Goal: Find specific fact: Find specific page/section

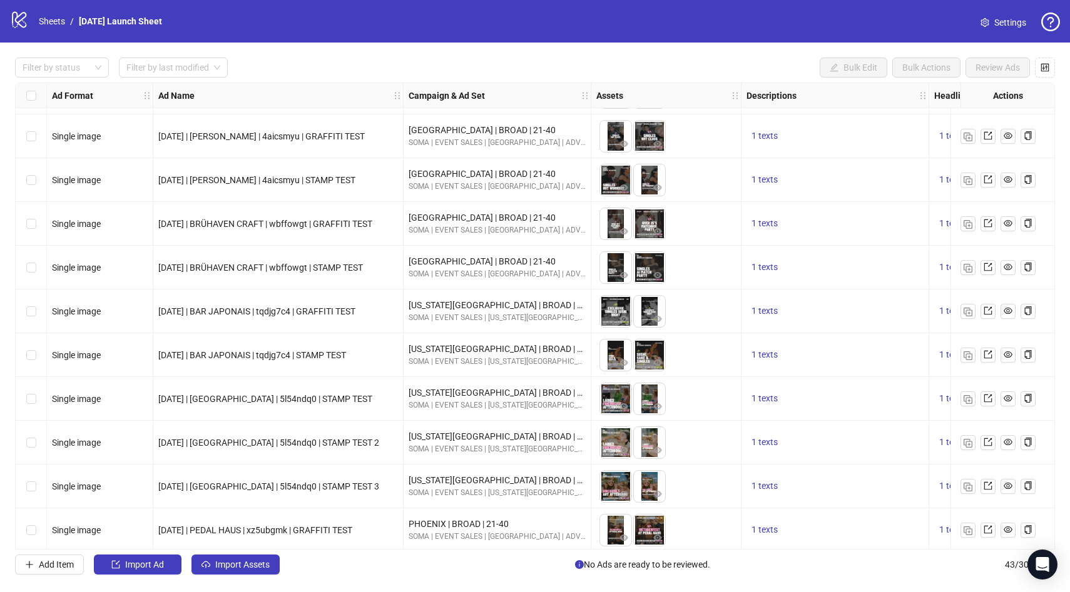
scroll to position [270, 0]
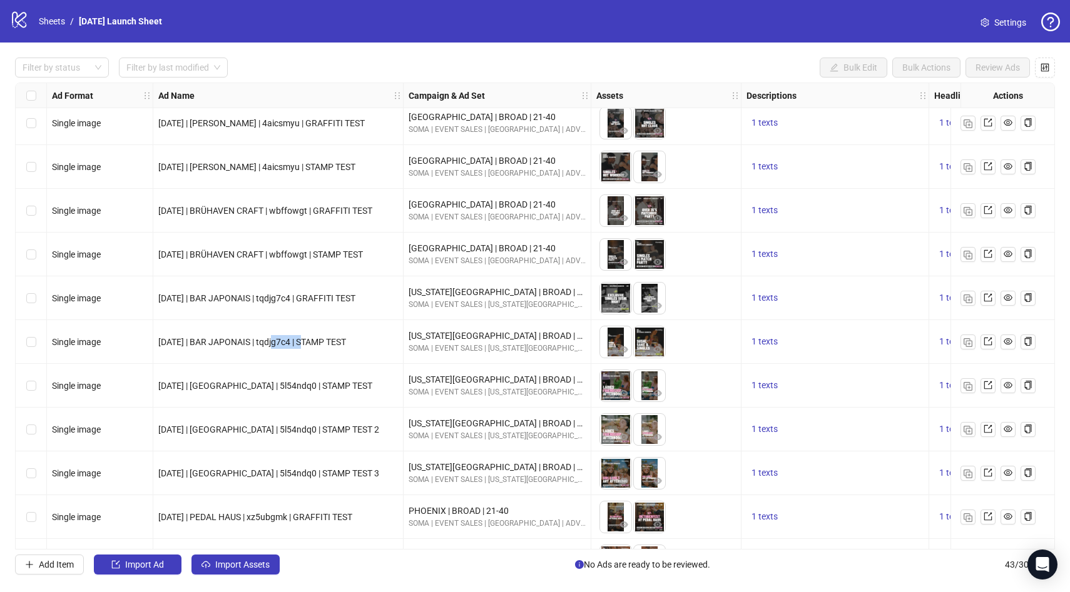
drag, startPoint x: 281, startPoint y: 343, endPoint x: 313, endPoint y: 346, distance: 32.1
click at [313, 346] on span "[DATE] | BAR JAPONAIS | tqdjg7c4 | STAMP TEST" at bounding box center [252, 342] width 188 height 10
copy span "tqdjg7c4"
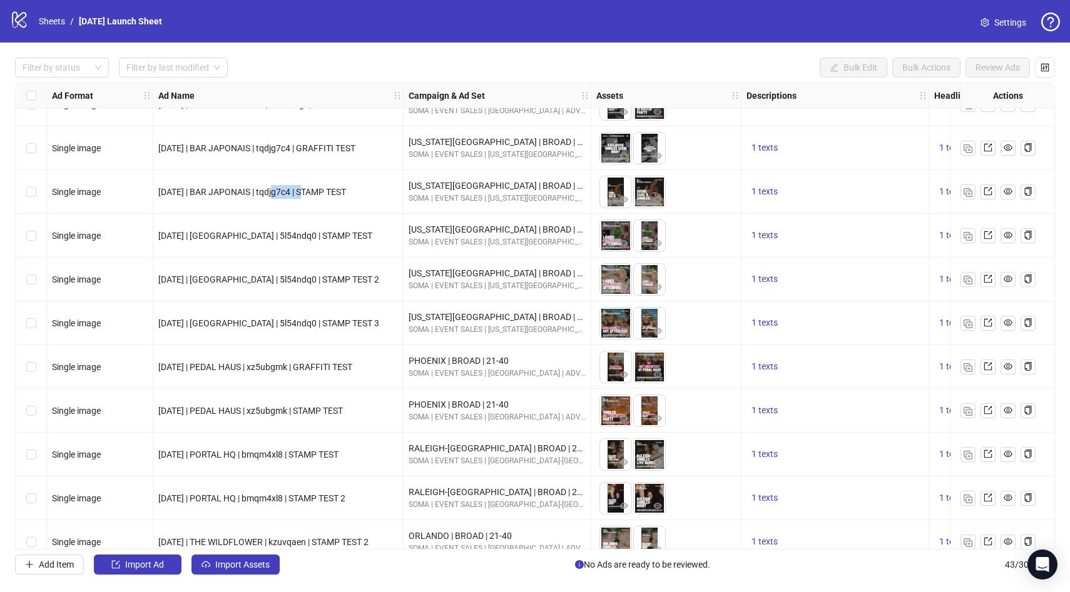
scroll to position [423, 0]
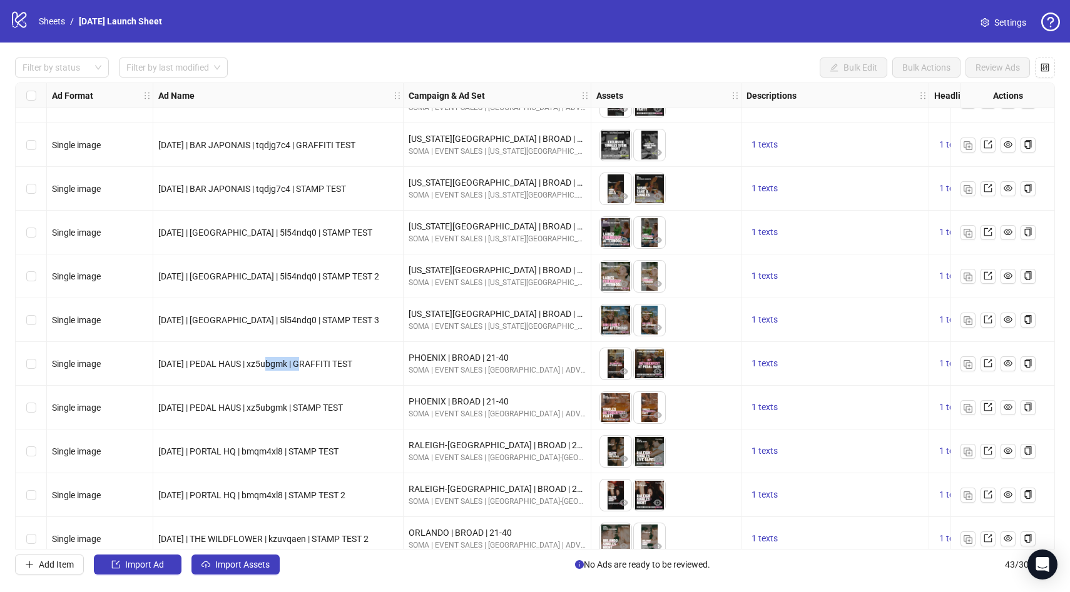
drag, startPoint x: 273, startPoint y: 366, endPoint x: 311, endPoint y: 367, distance: 38.2
click at [311, 367] on span "[DATE] | PEDAL HAUS | xz5ubgmk | GRAFFITI TEST" at bounding box center [255, 364] width 194 height 10
copy span "xz5ubgmk"
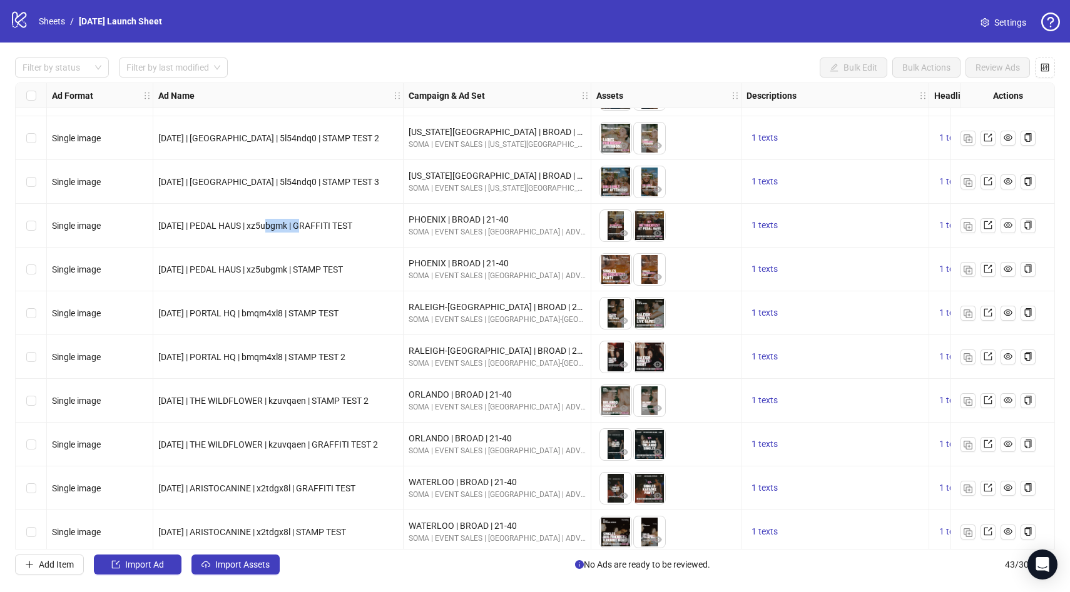
scroll to position [569, 0]
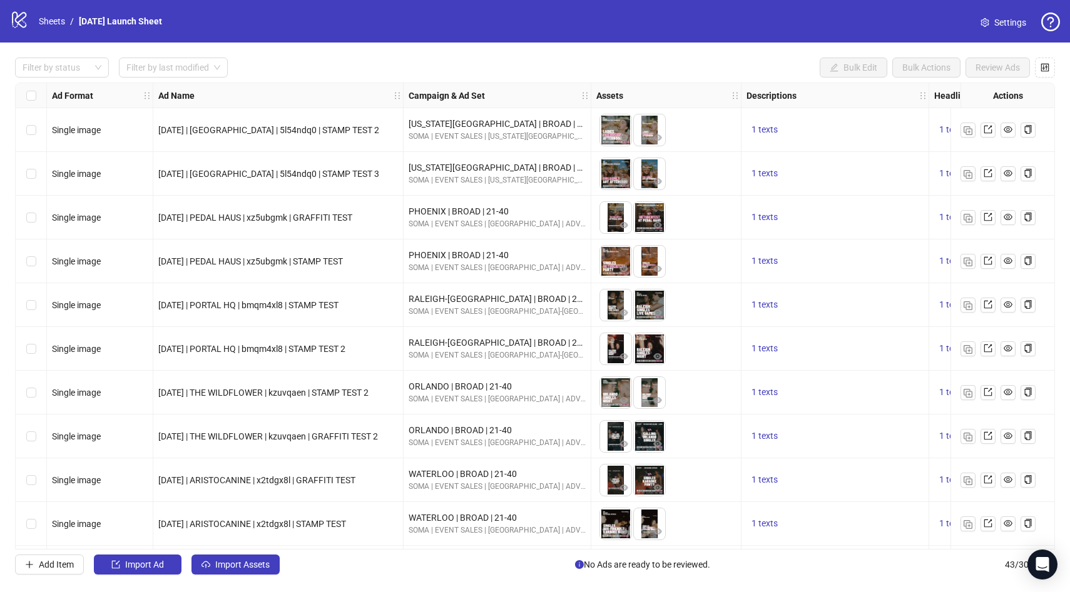
click at [286, 303] on span "[DATE] | PORTAL HQ | bmqm4xl8 | STAMP TEST" at bounding box center [248, 305] width 180 height 10
copy span "bmqm4xl8"
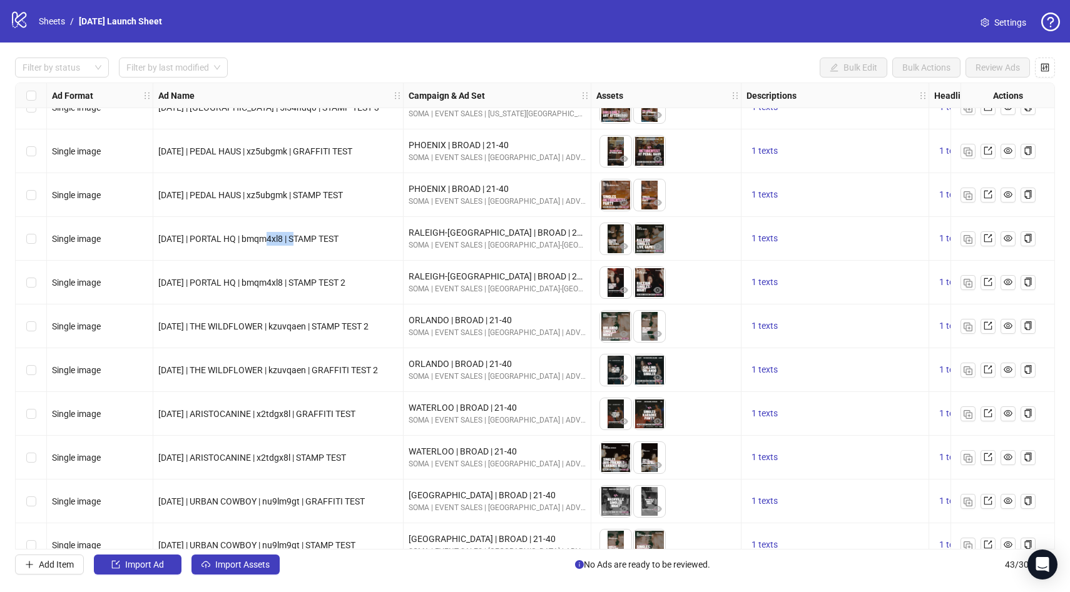
scroll to position [637, 0]
click at [298, 411] on span "[DATE] | ARISTOCANINE | x2tdgx8l | GRAFFITI TEST" at bounding box center [256, 413] width 197 height 10
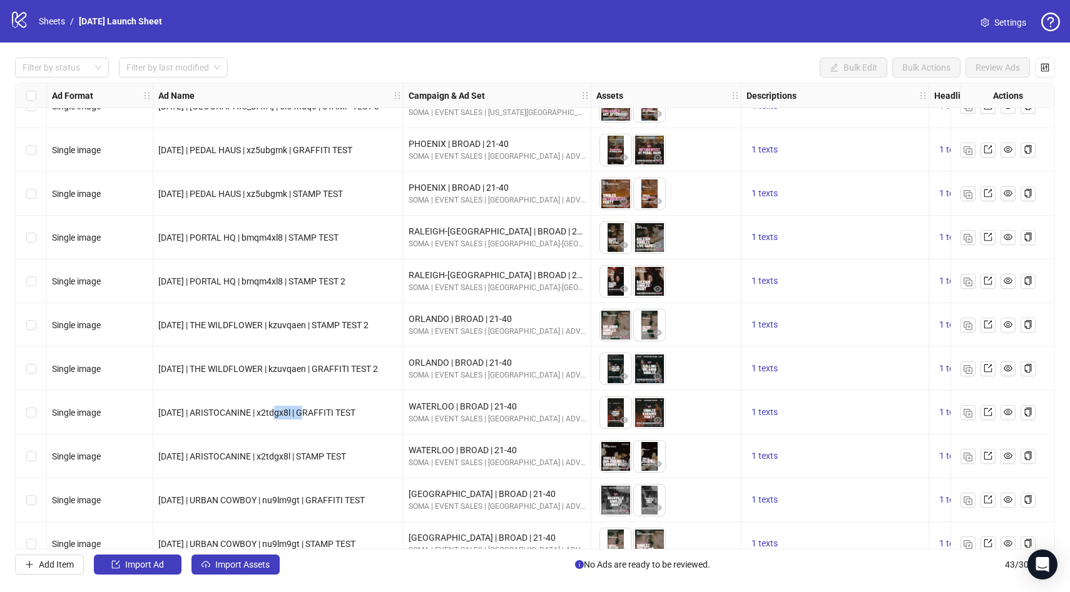
click at [298, 411] on span "[DATE] | ARISTOCANINE | x2tdgx8l | GRAFFITI TEST" at bounding box center [256, 413] width 197 height 10
copy span "x2tdgx8l"
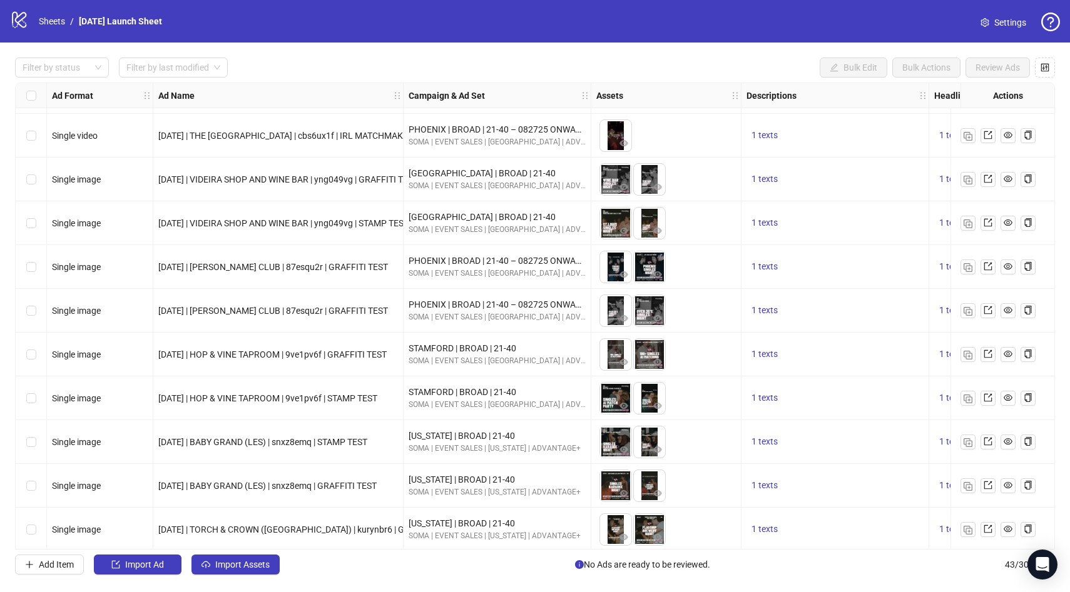
scroll to position [1233, 0]
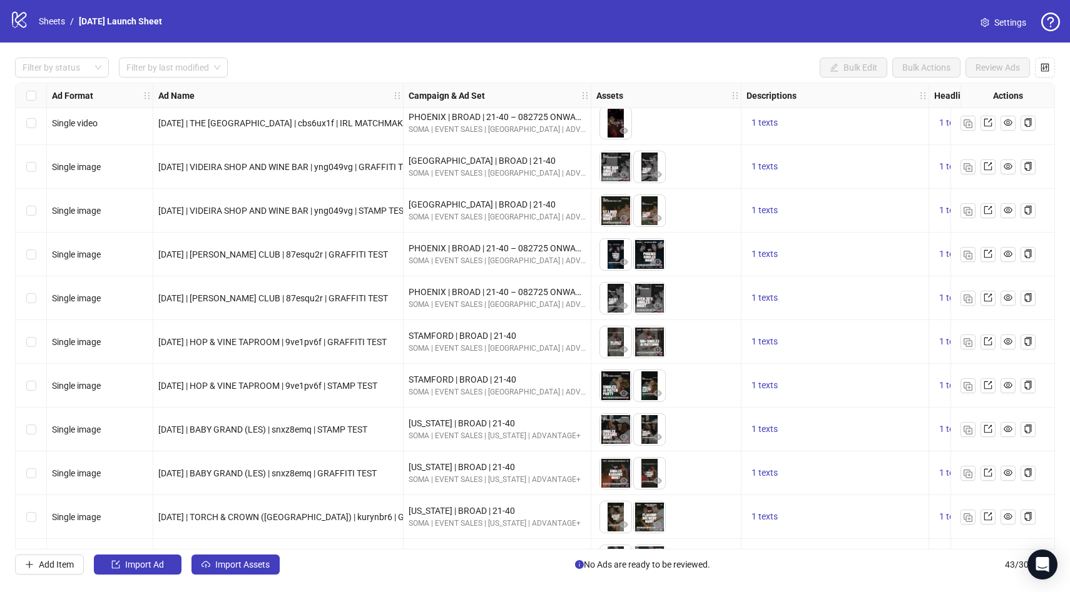
click at [332, 343] on span "[DATE] | HOP & VINE TAPROOM | 9ve1pv6f | GRAFFITI TEST" at bounding box center [272, 342] width 228 height 10
copy span "9ve1pv6f"
